Goal: Task Accomplishment & Management: Complete application form

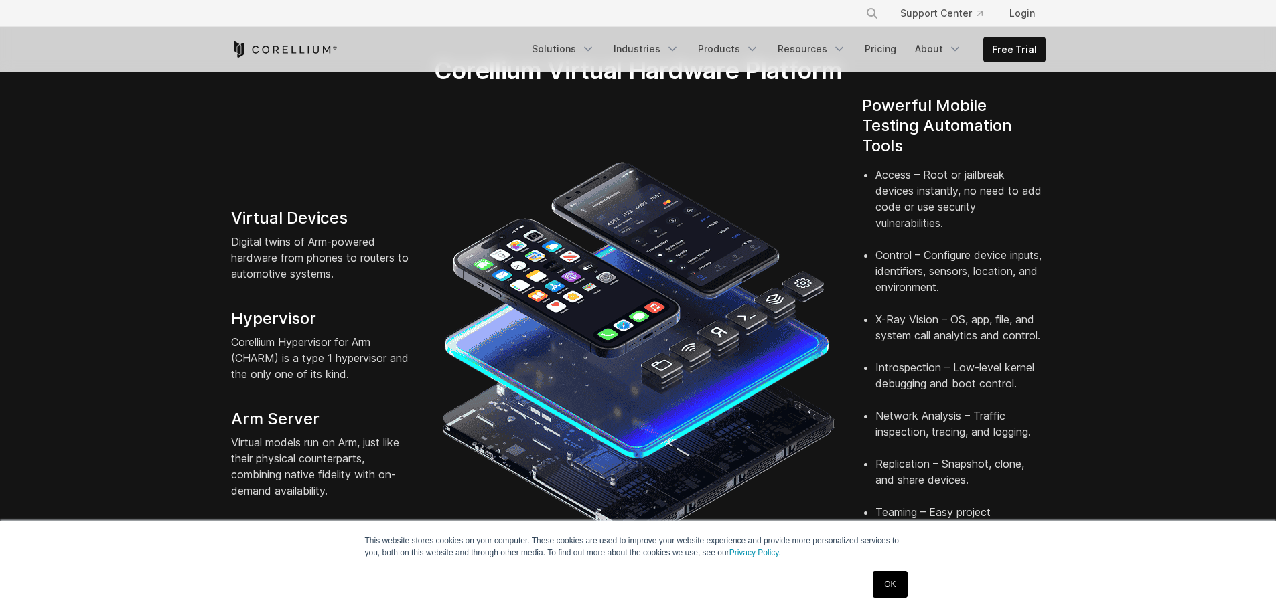
scroll to position [268, 0]
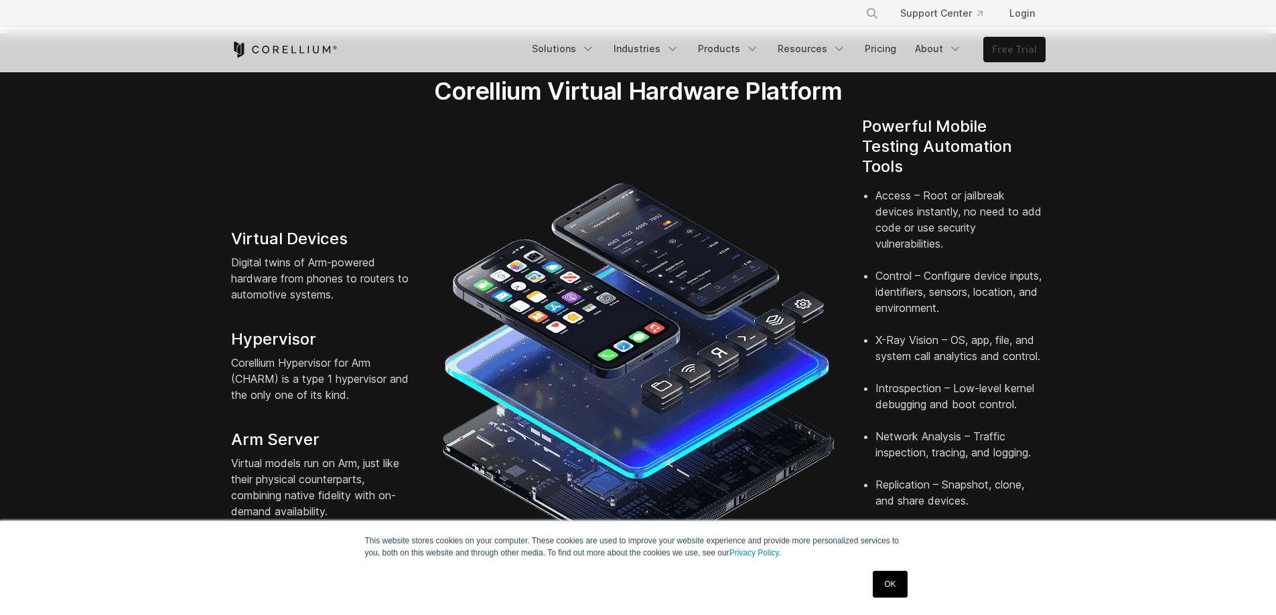
click at [1018, 52] on link "Free Trial" at bounding box center [1014, 50] width 61 height 24
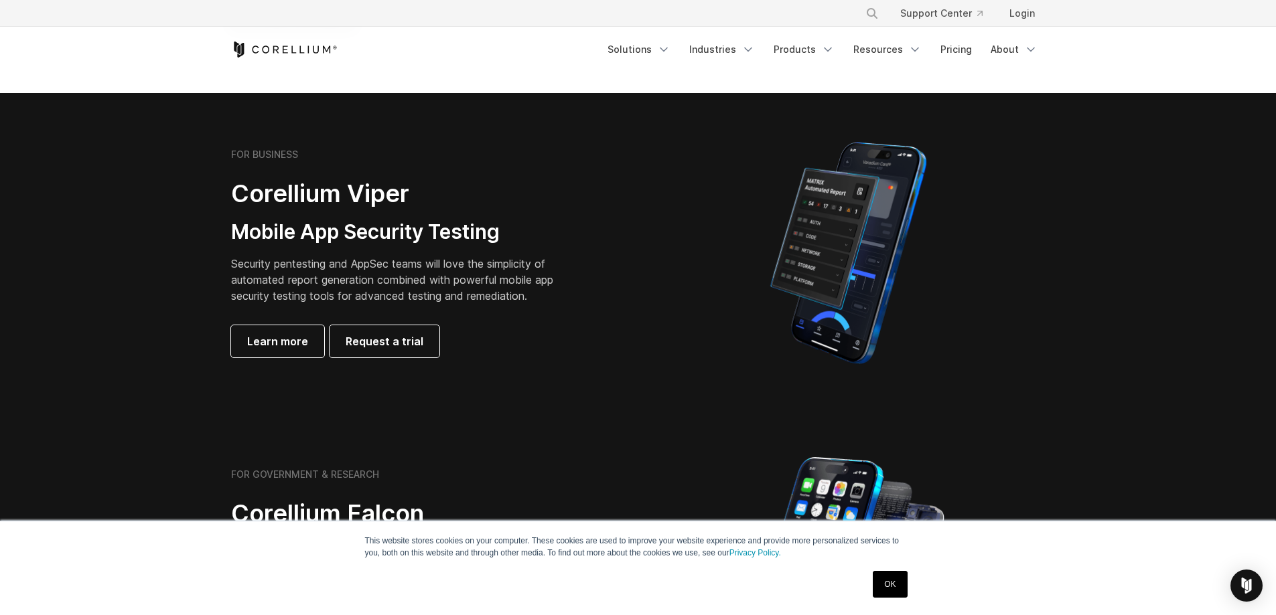
scroll to position [268, 0]
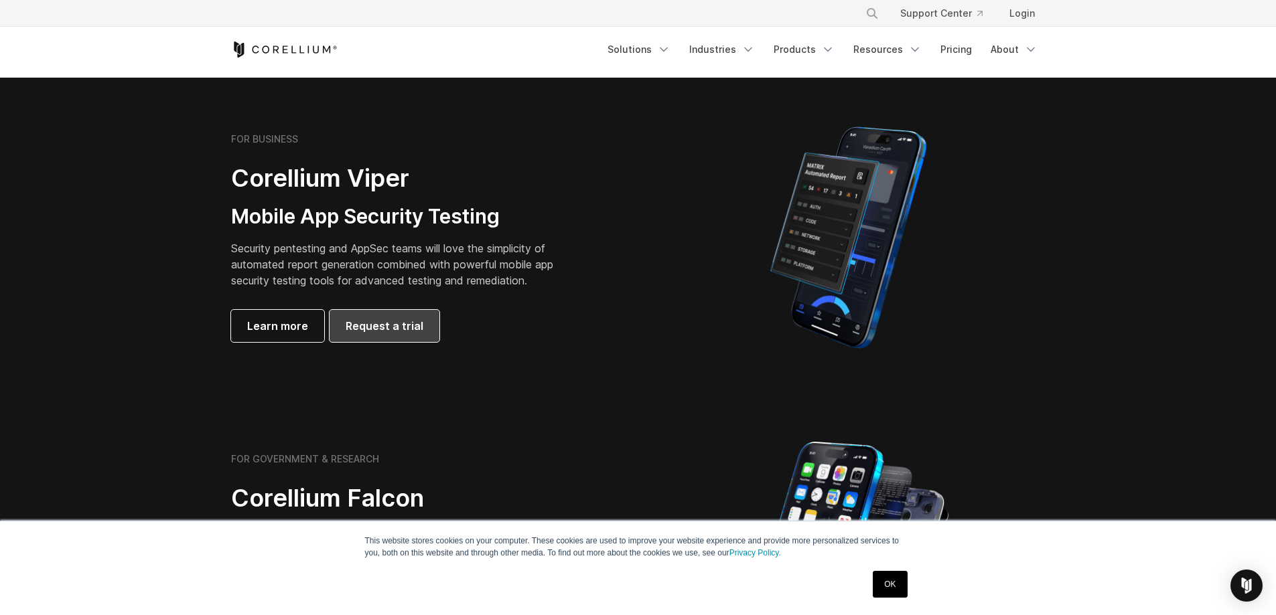
click at [424, 312] on link "Request a trial" at bounding box center [384, 326] width 110 height 32
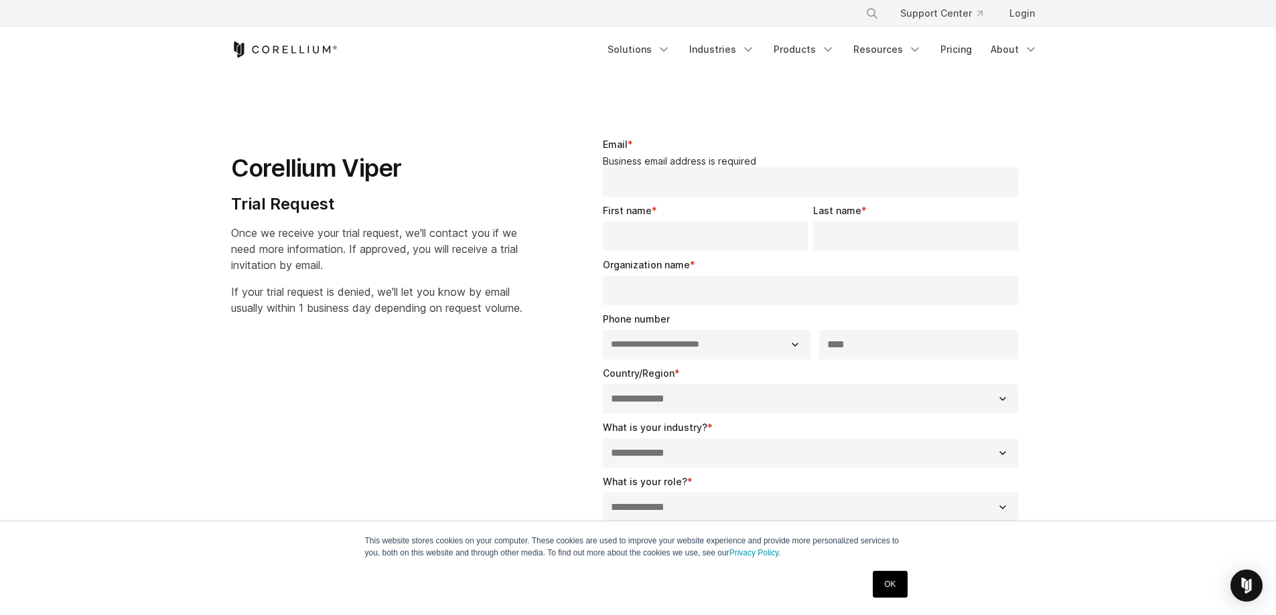
select select "**"
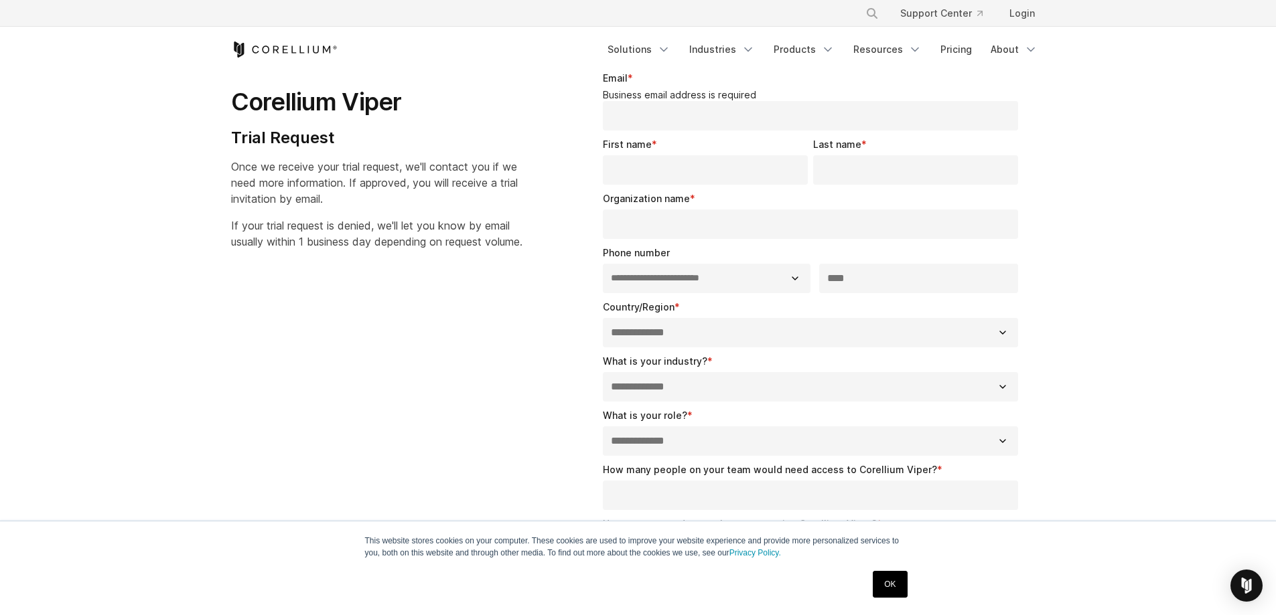
scroll to position [67, 0]
